Goal: Check status

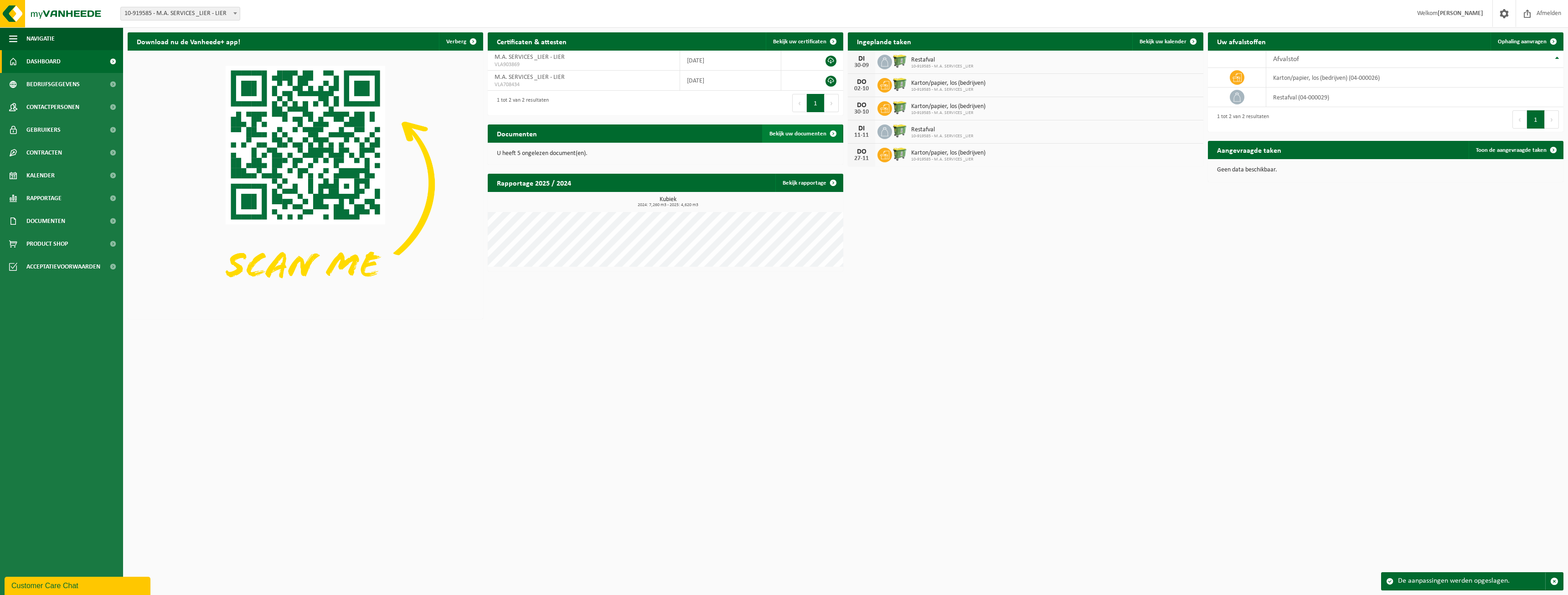
click at [810, 136] on span "Bekijk uw documenten" at bounding box center [798, 134] width 57 height 6
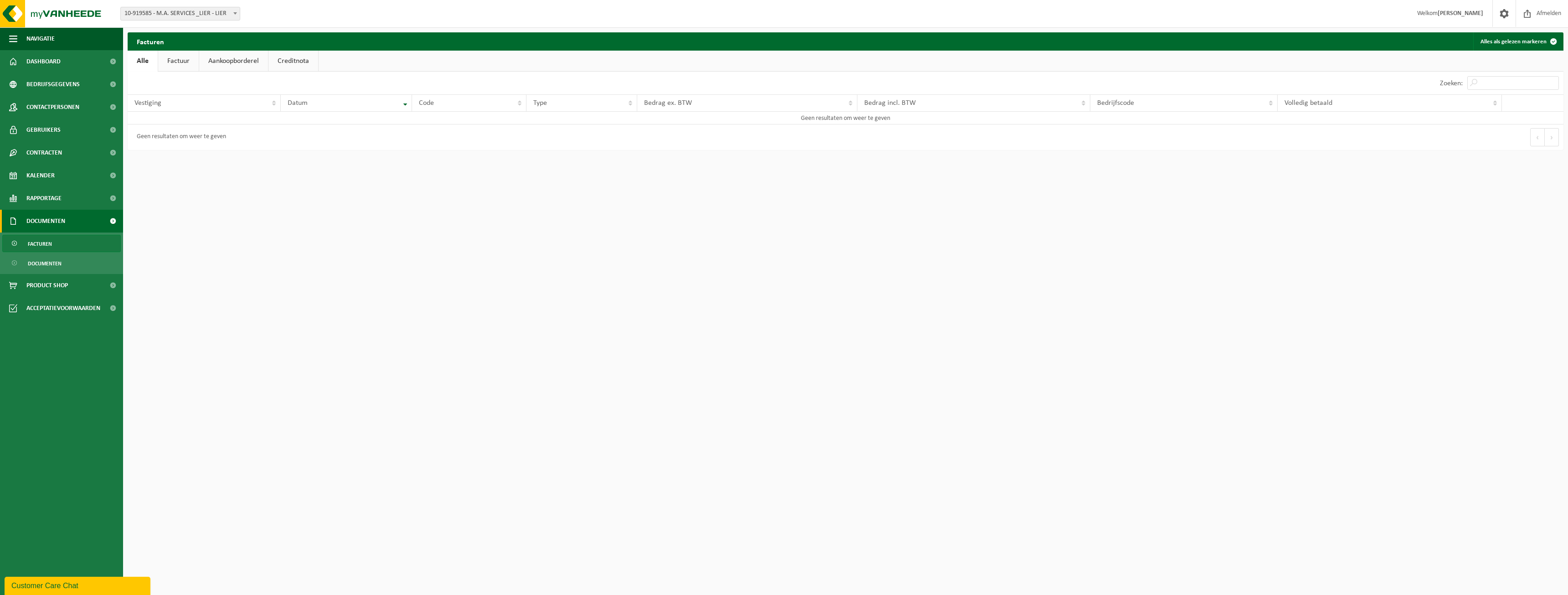
click at [292, 58] on link "Creditnota" at bounding box center [293, 61] width 50 height 21
click at [249, 58] on link "Aankoopborderel" at bounding box center [233, 61] width 69 height 21
click at [166, 59] on link "Factuur" at bounding box center [178, 61] width 41 height 21
click at [147, 60] on link "Alle" at bounding box center [142, 61] width 30 height 21
click at [42, 61] on span "Dashboard" at bounding box center [43, 61] width 34 height 23
